Goal: Task Accomplishment & Management: Use online tool/utility

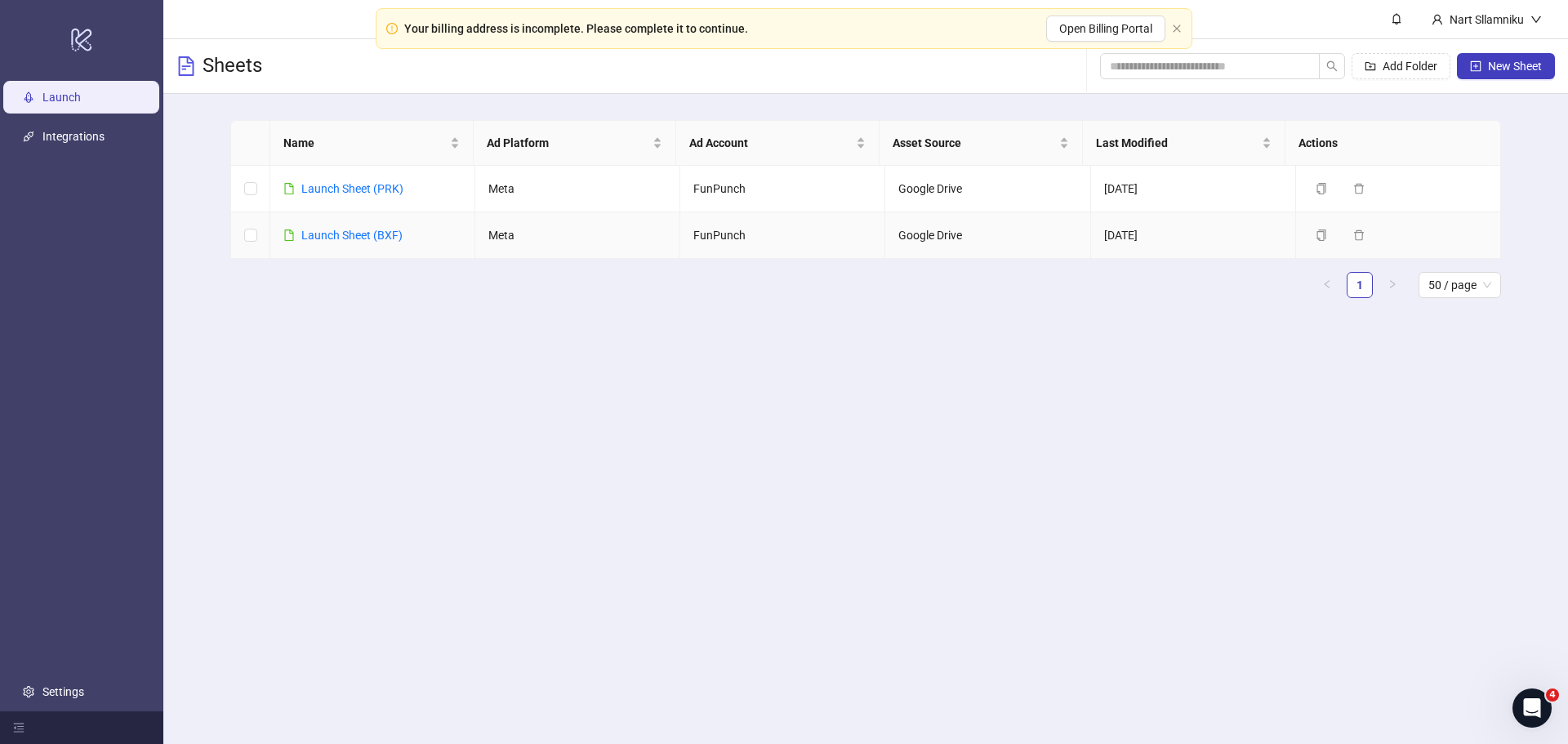
click at [378, 226] on div "Launch Sheet (BXF)" at bounding box center [351, 235] width 101 height 18
click at [378, 227] on div "Launch Sheet (BXF)" at bounding box center [351, 235] width 101 height 18
click at [379, 234] on link "Launch Sheet (BXF)" at bounding box center [351, 236] width 101 height 13
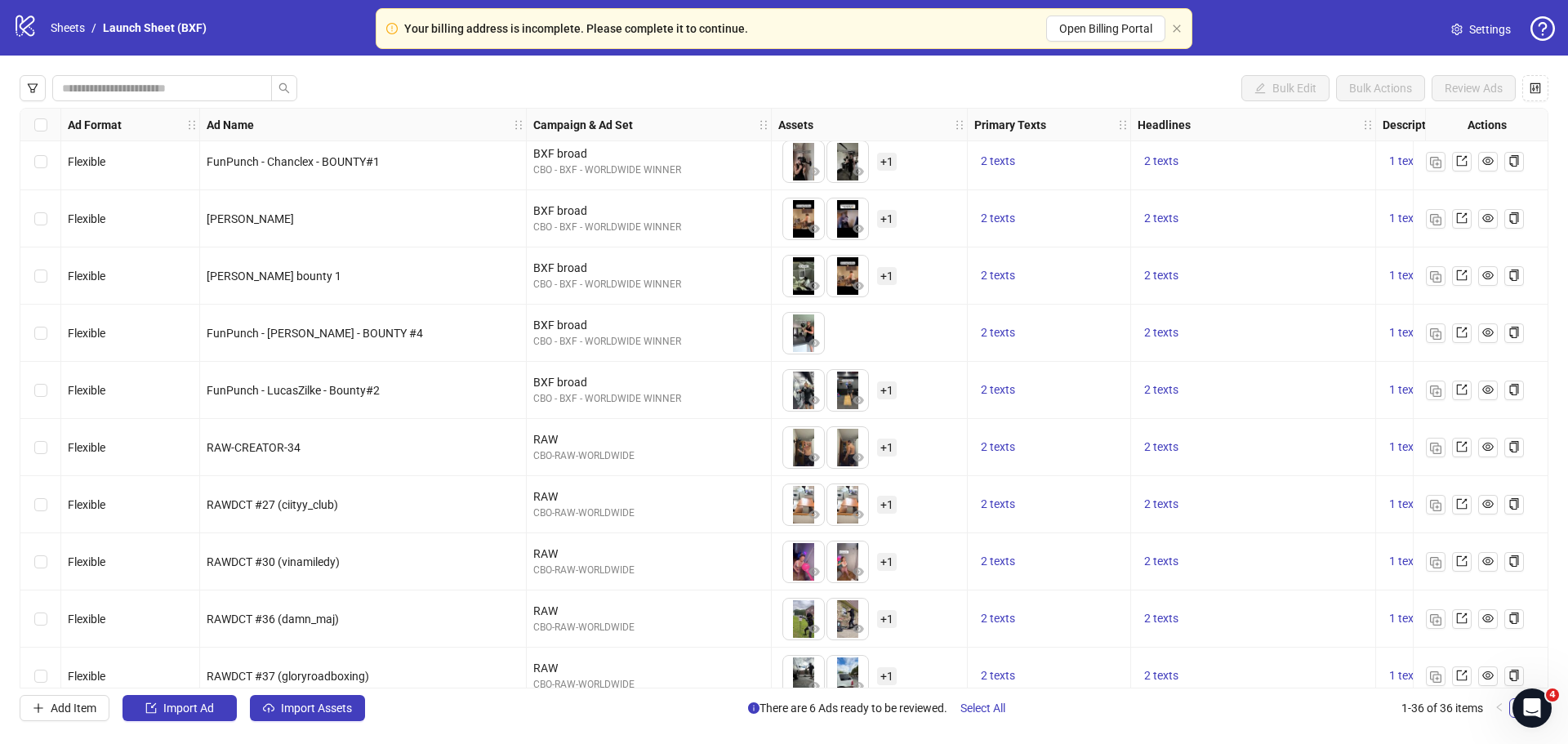
scroll to position [1225, 0]
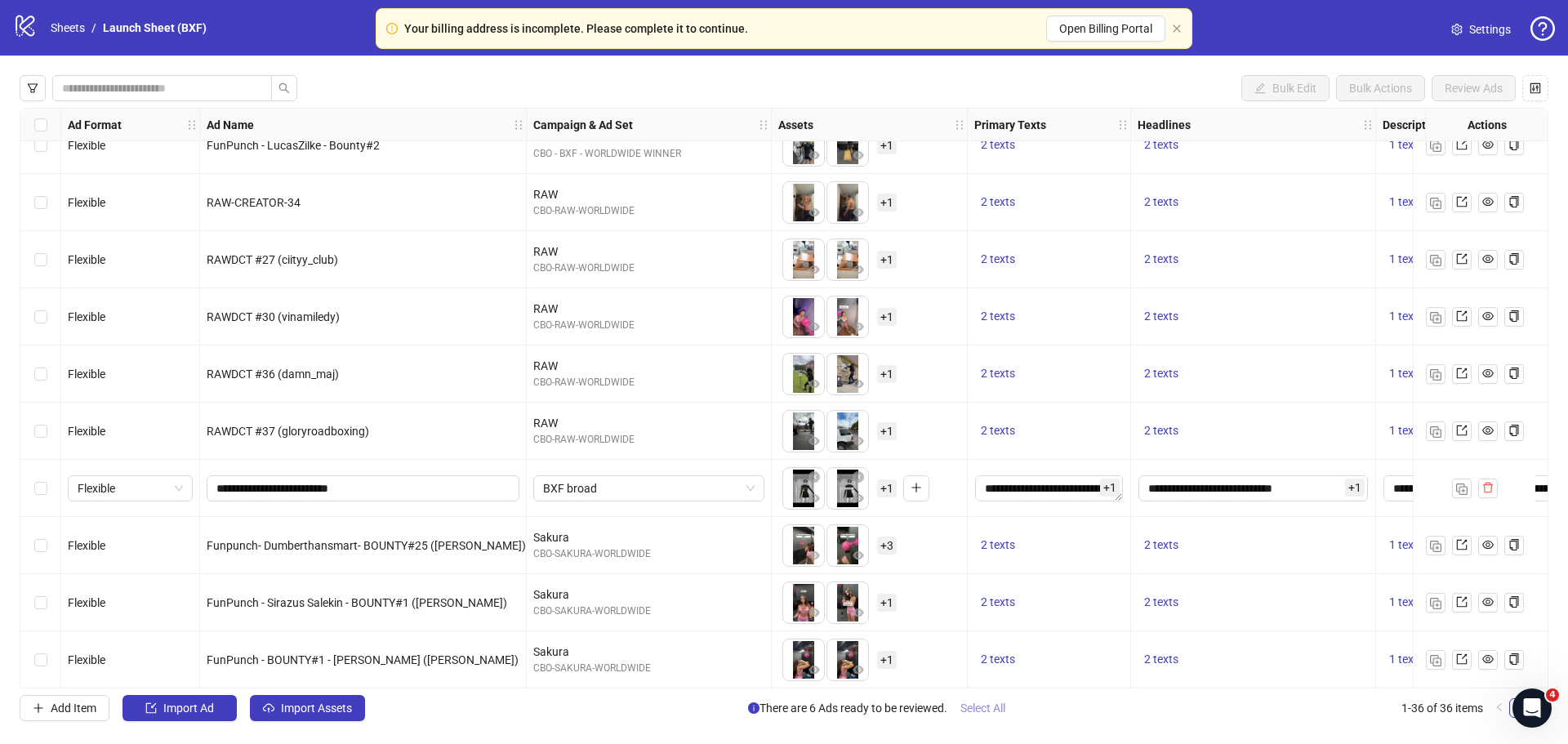
click at [982, 714] on span "Select All" at bounding box center [983, 708] width 45 height 13
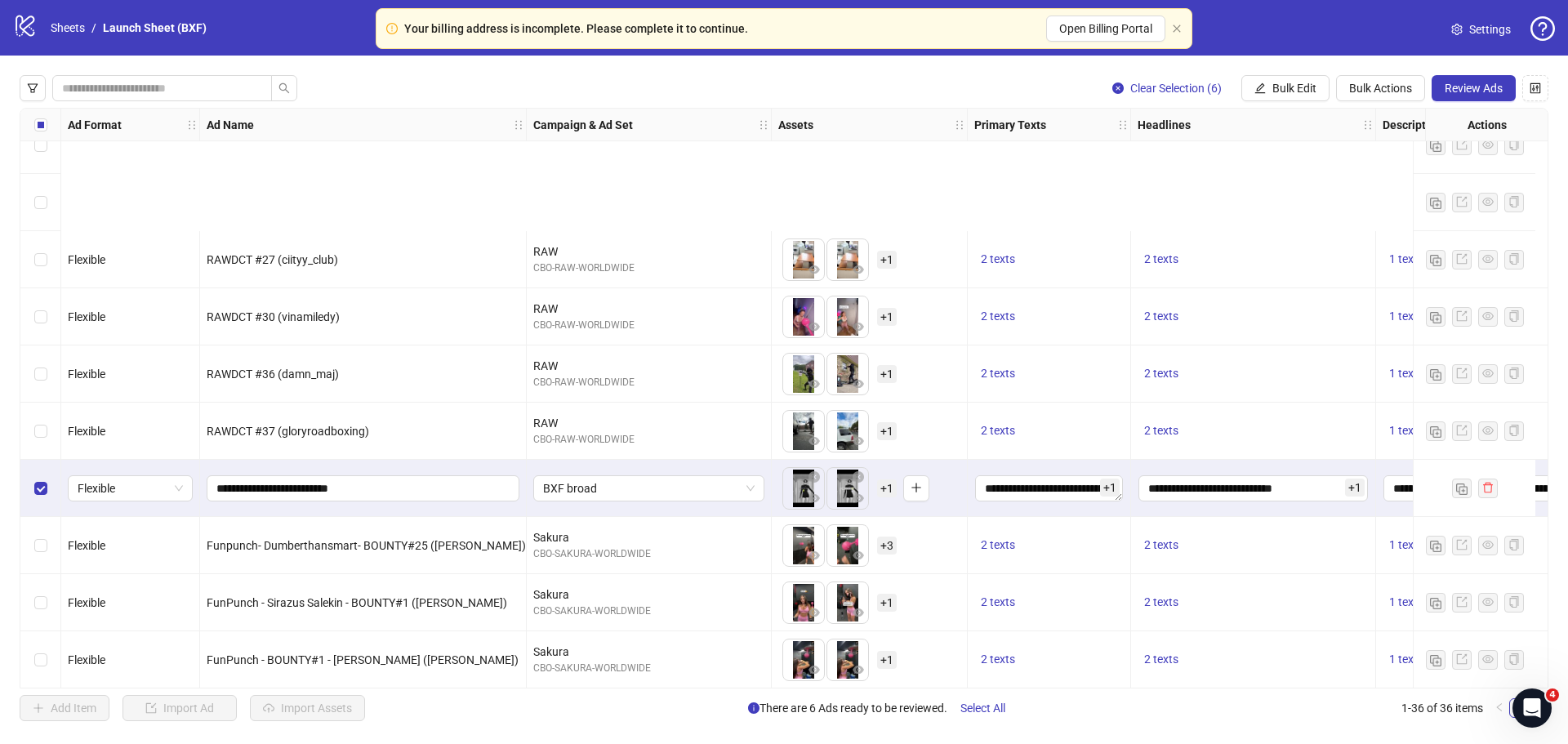
scroll to position [1518, 0]
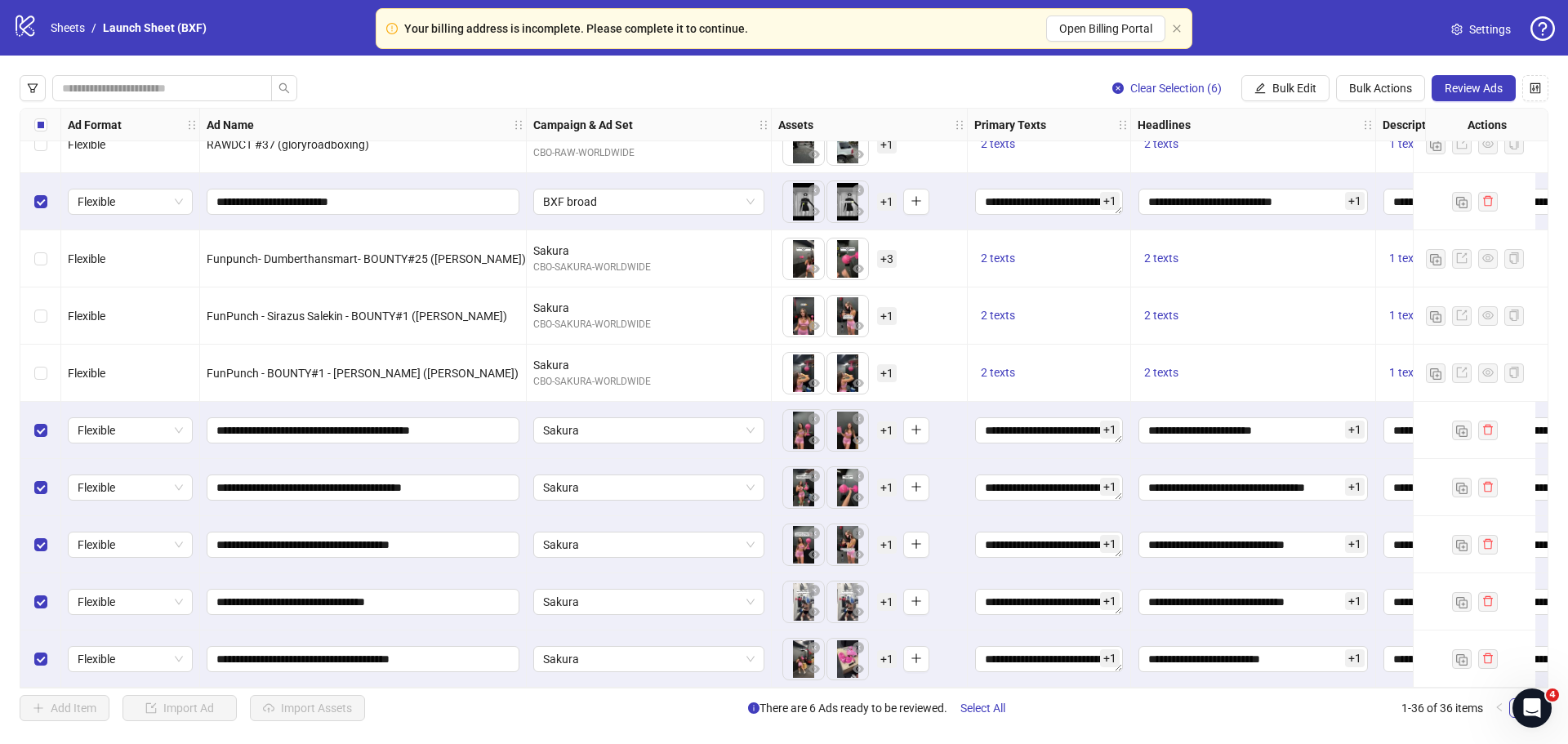
drag, startPoint x: 363, startPoint y: 690, endPoint x: 427, endPoint y: 685, distance: 64.2
click at [427, 685] on div "Clear Selection (6) Bulk Edit Bulk Actions Review Ads Ad Format Ad Name Campaig…" at bounding box center [784, 398] width 1568 height 685
click at [1473, 82] on span "Review Ads" at bounding box center [1474, 89] width 58 height 13
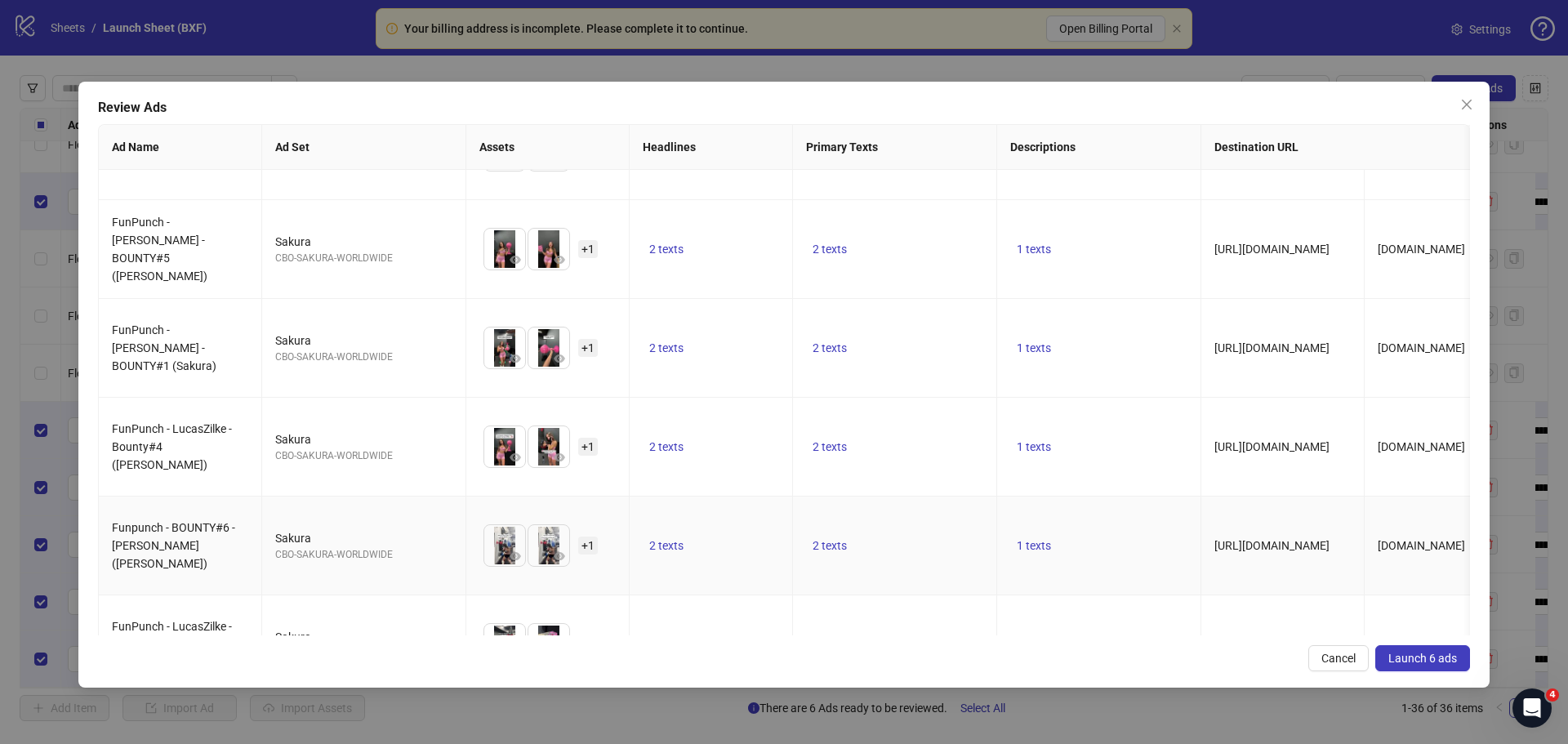
scroll to position [58, 0]
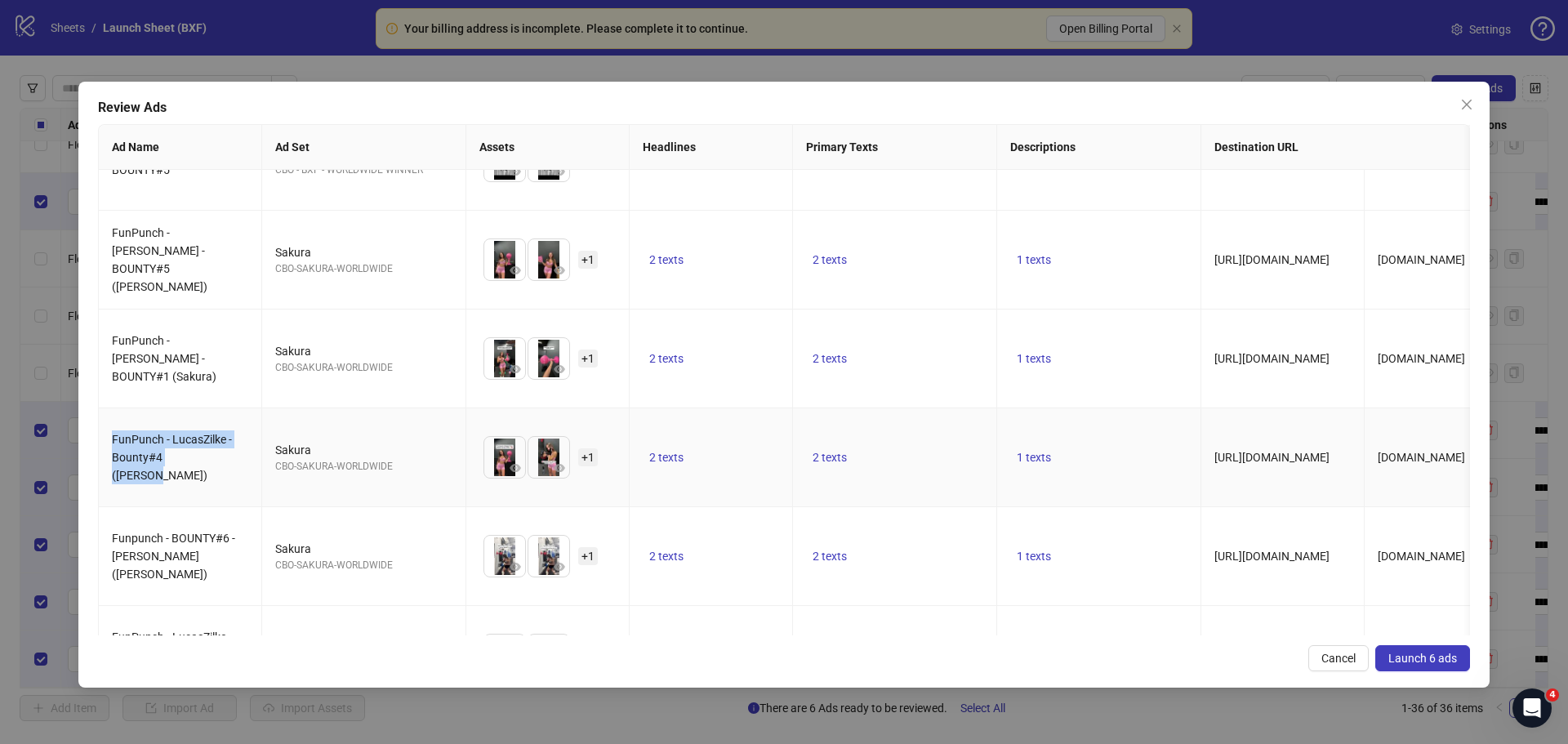
drag, startPoint x: 213, startPoint y: 466, endPoint x: 102, endPoint y: 443, distance: 113.4
click at [102, 443] on td "FunPunch - LucasZilke - Bounty#4 ([PERSON_NAME])" at bounding box center [181, 457] width 164 height 99
copy span "FunPunch - LucasZilke - Bounty#4 ([PERSON_NAME])"
click at [222, 391] on td "FunPunch - [PERSON_NAME] - BOUNTY#1 (Sakura)" at bounding box center [181, 359] width 164 height 99
drag, startPoint x: 204, startPoint y: 464, endPoint x: 116, endPoint y: 447, distance: 89.6
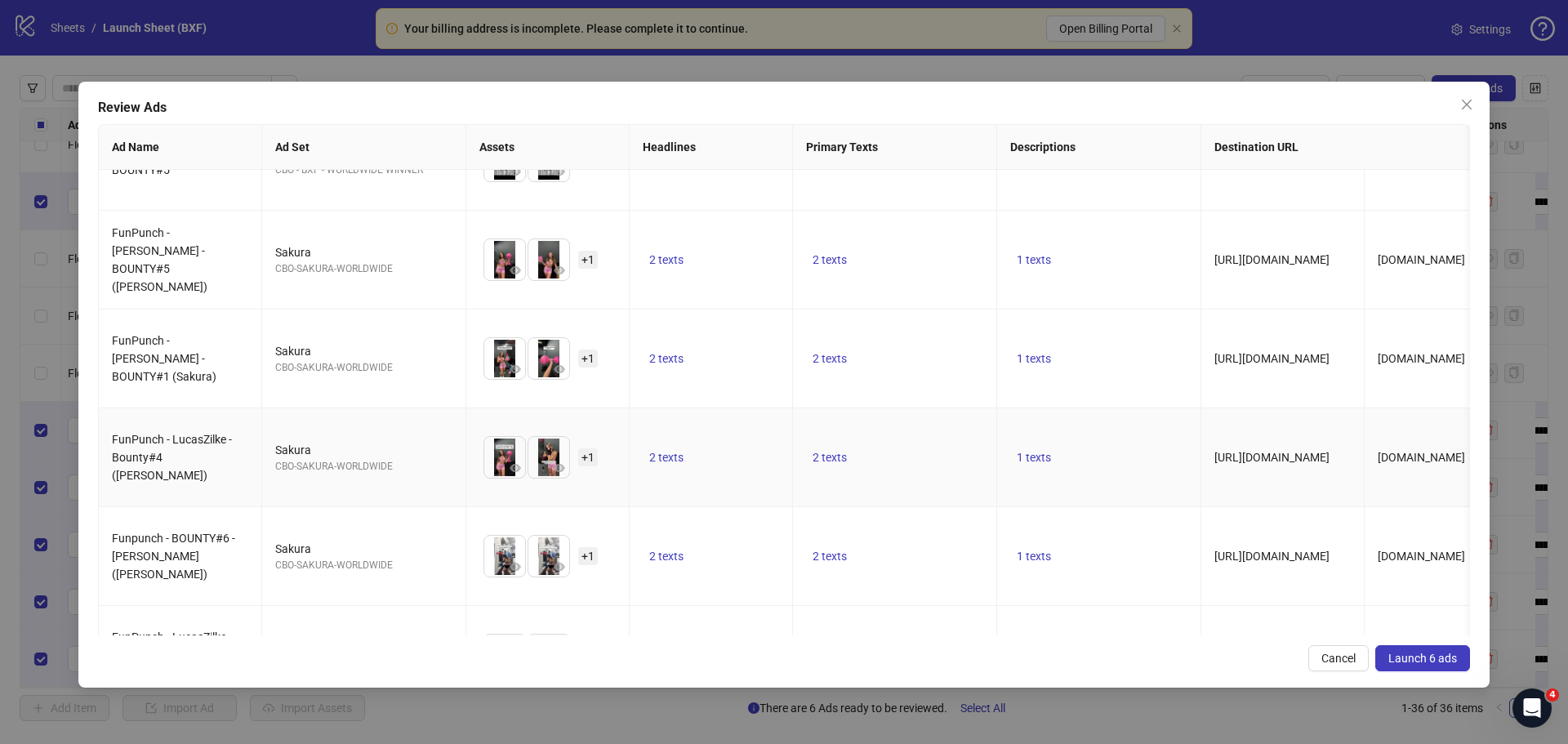
click at [202, 464] on span "FunPunch - LucasZilke - Bounty#4 ([PERSON_NAME])" at bounding box center [171, 457] width 120 height 49
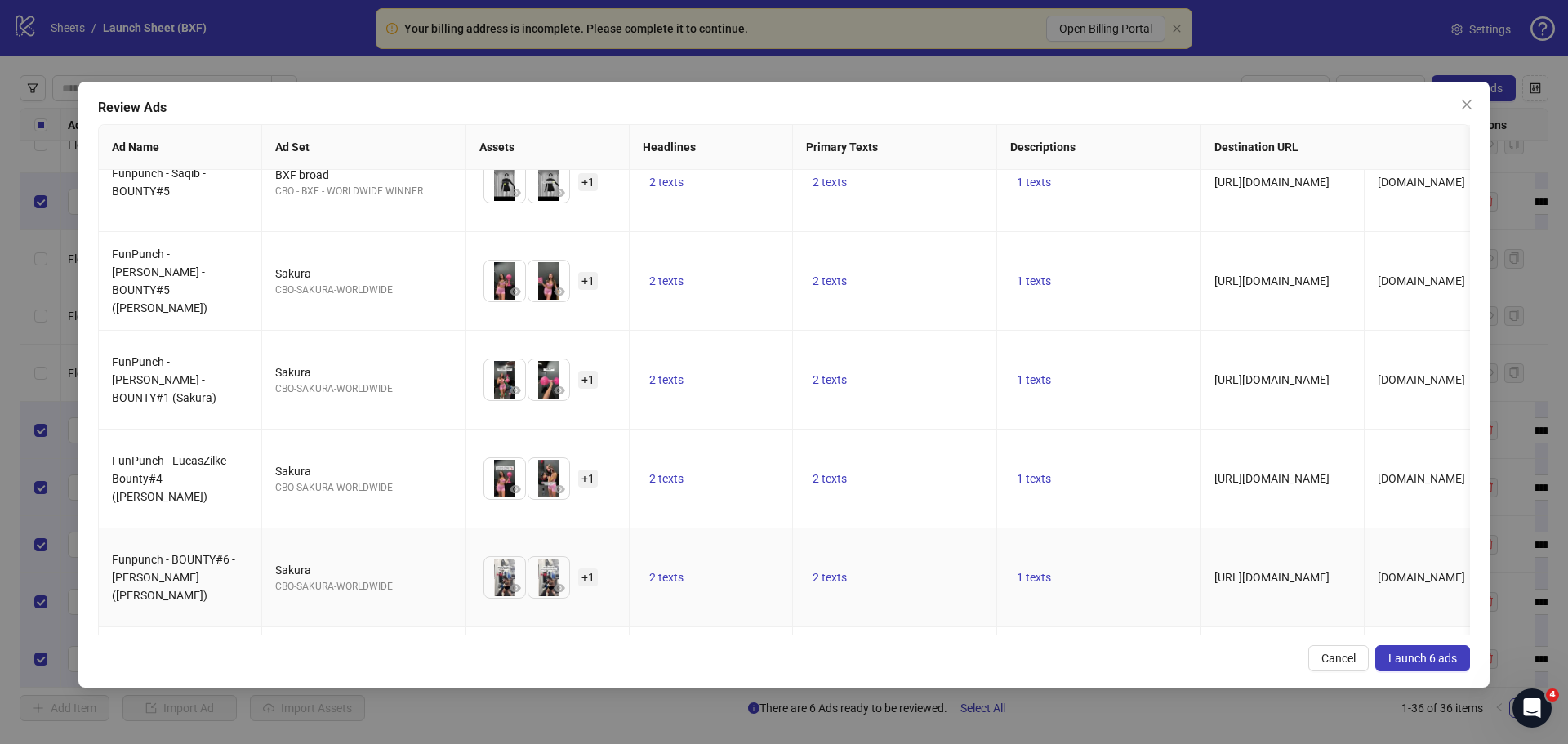
scroll to position [0, 0]
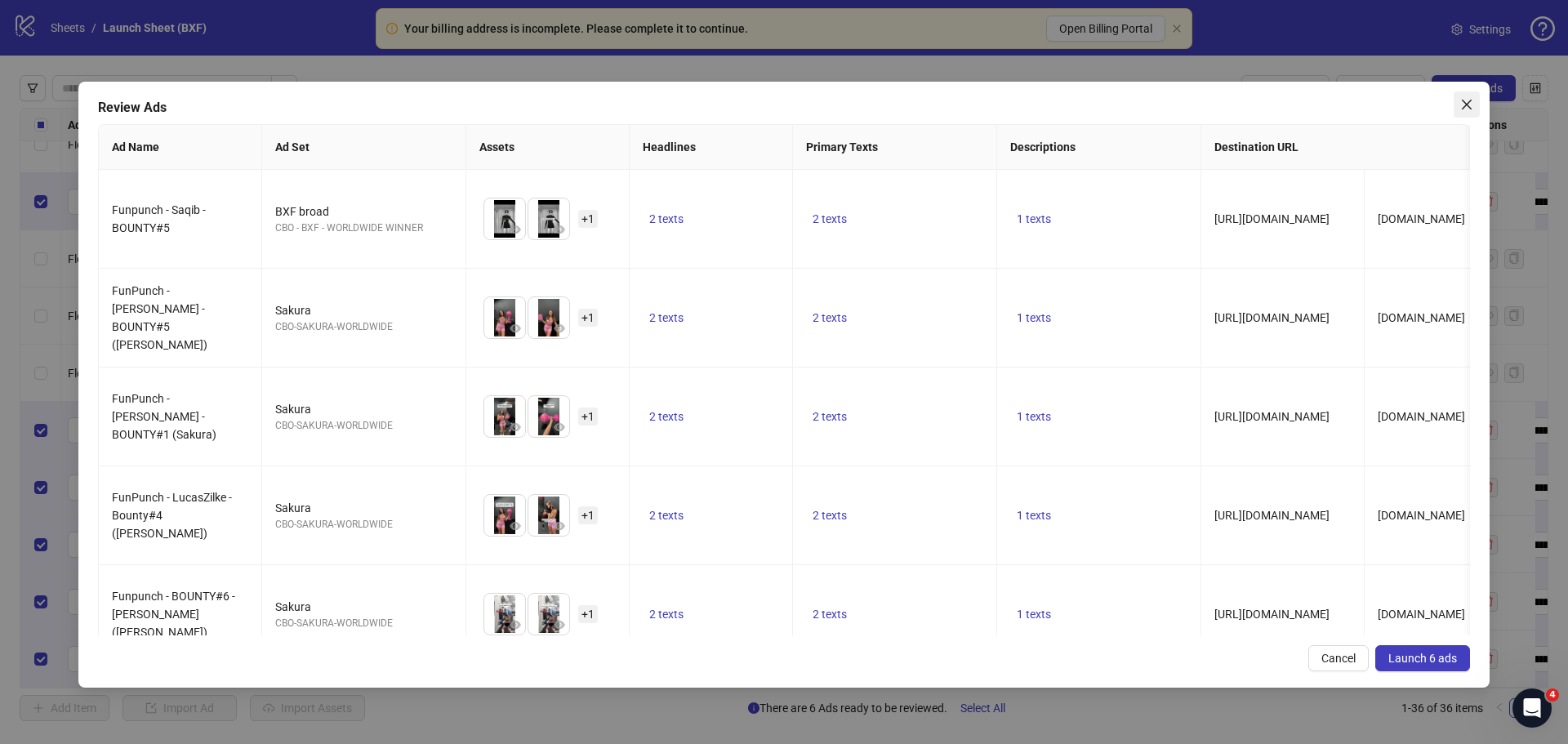
click at [1472, 111] on button "Close" at bounding box center [1466, 104] width 26 height 26
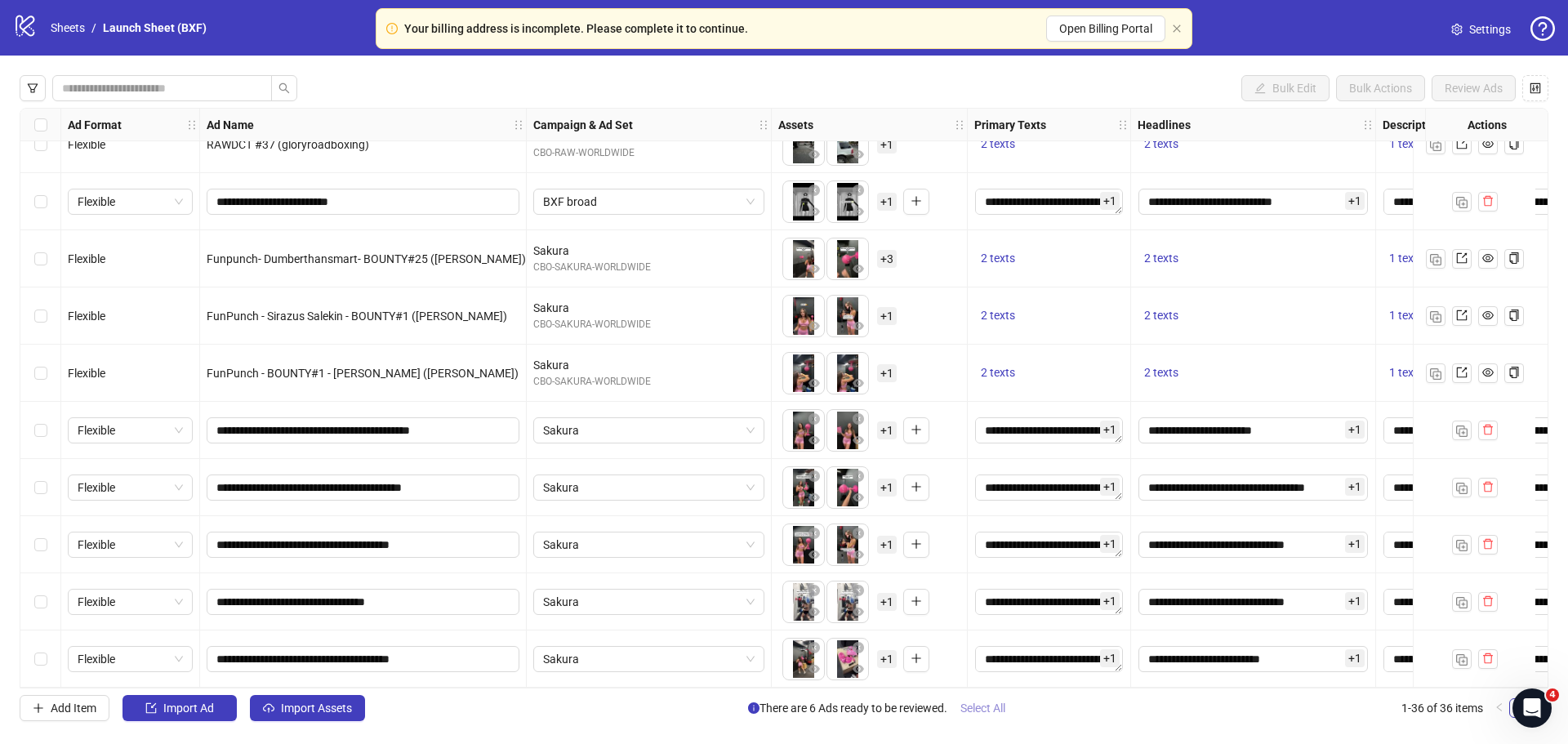
click at [980, 713] on span "Select All" at bounding box center [983, 708] width 45 height 13
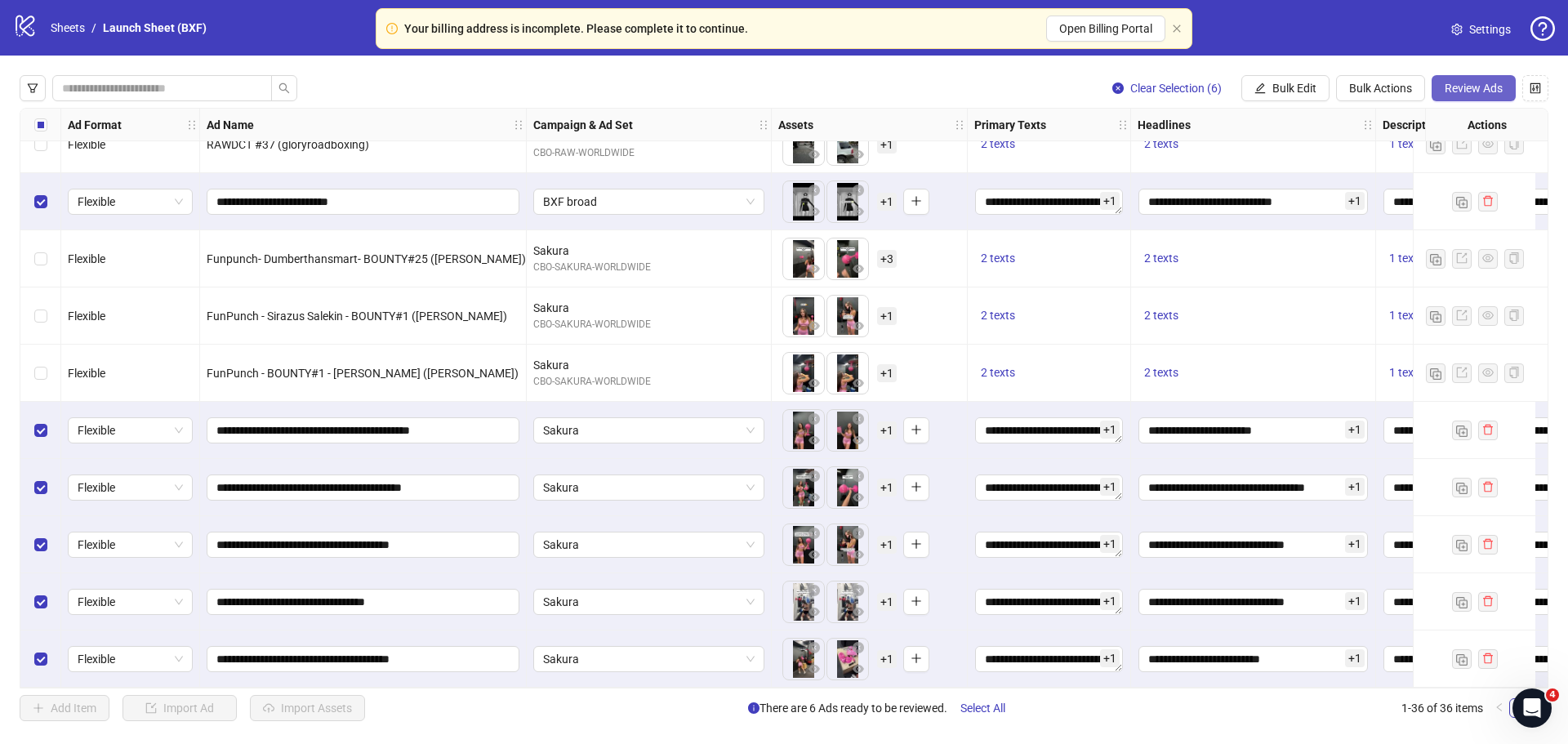
click at [1456, 89] on span "Review Ads" at bounding box center [1474, 89] width 58 height 13
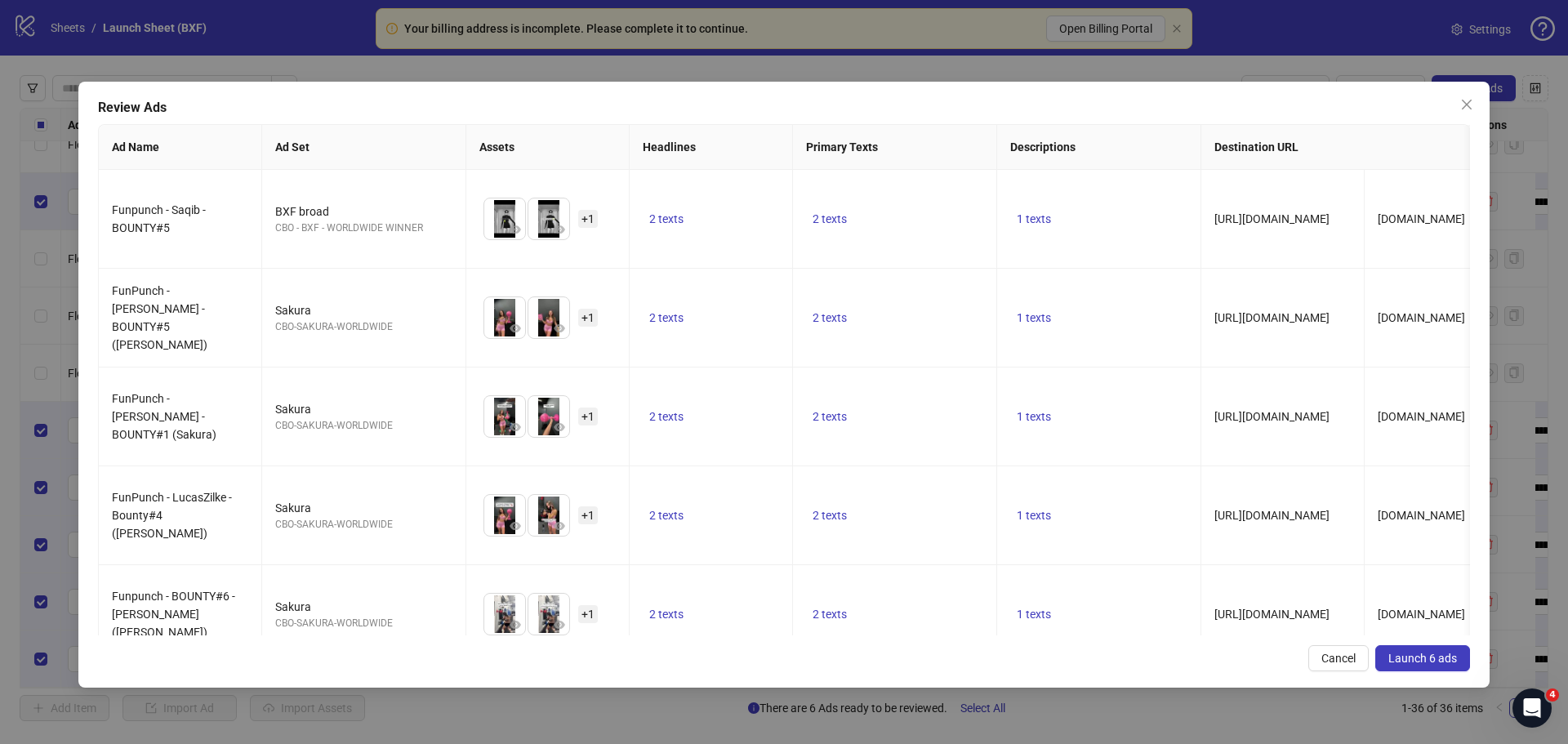
click at [1427, 657] on span "Launch 6 ads" at bounding box center [1422, 658] width 68 height 13
